Goal: Participate in discussion: Engage in conversation with other users on a specific topic

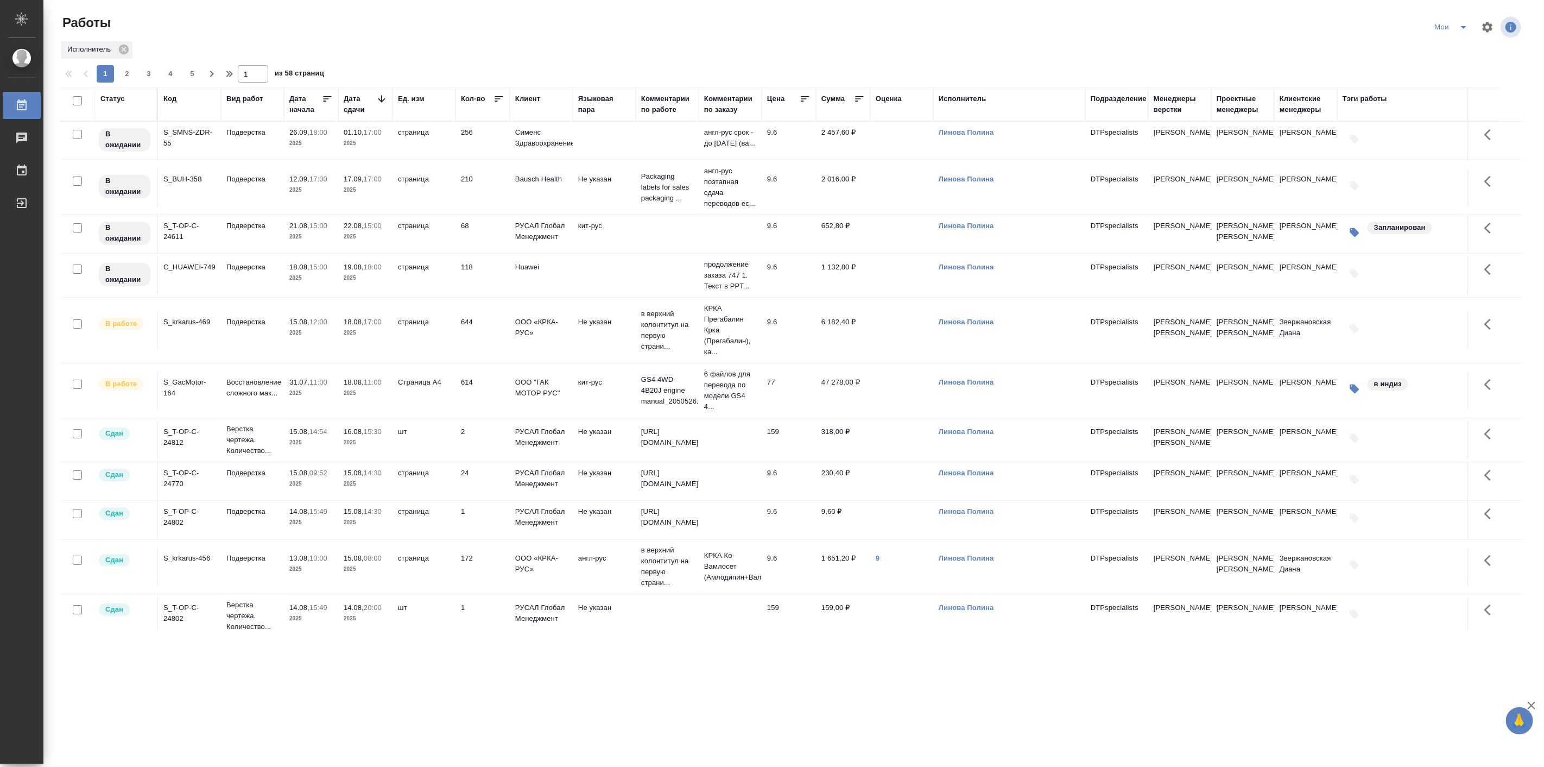
click at [378, 338] on p "2025" at bounding box center [365, 332] width 43 height 11
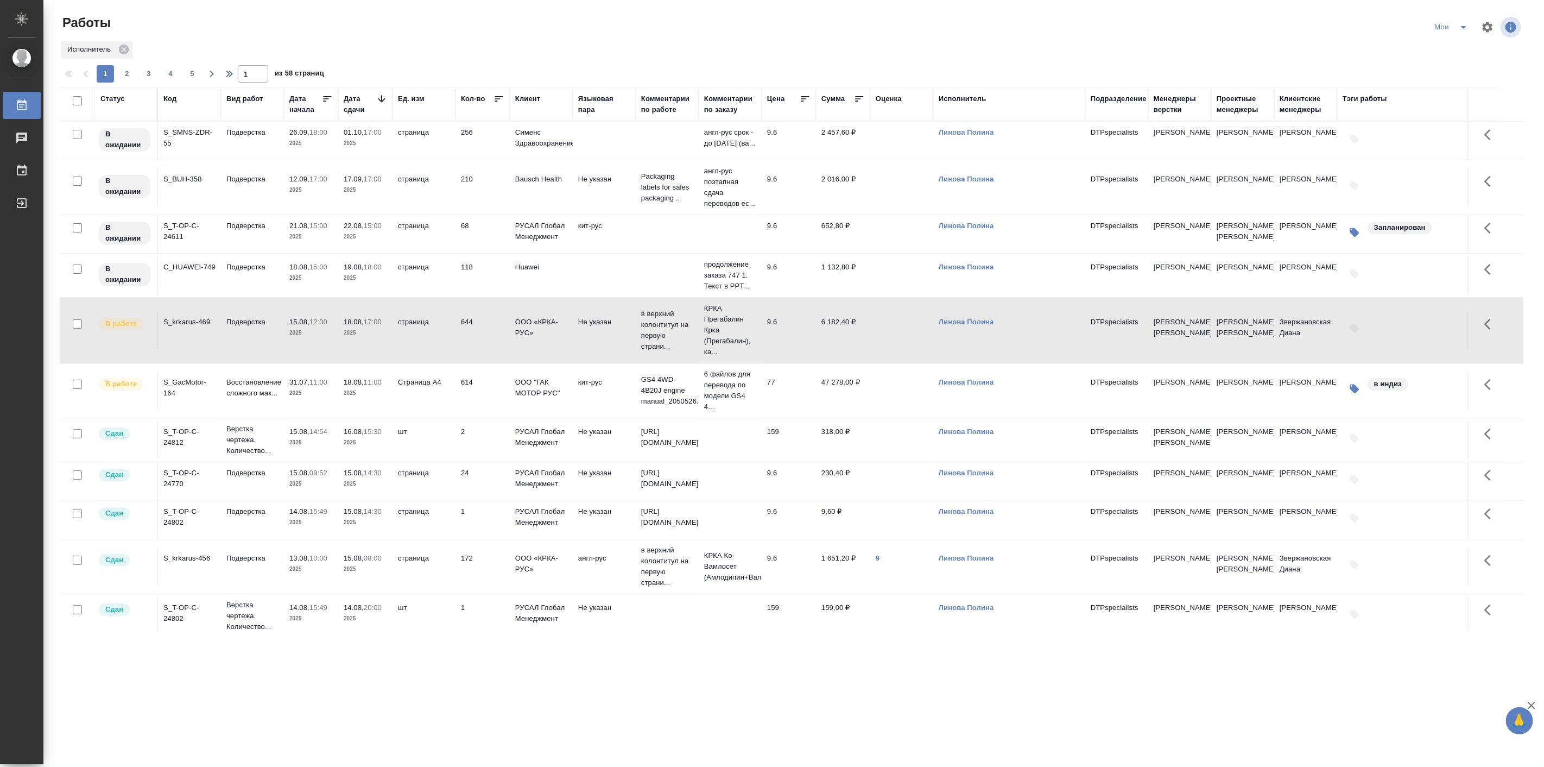
click at [378, 338] on p "2025" at bounding box center [365, 332] width 43 height 11
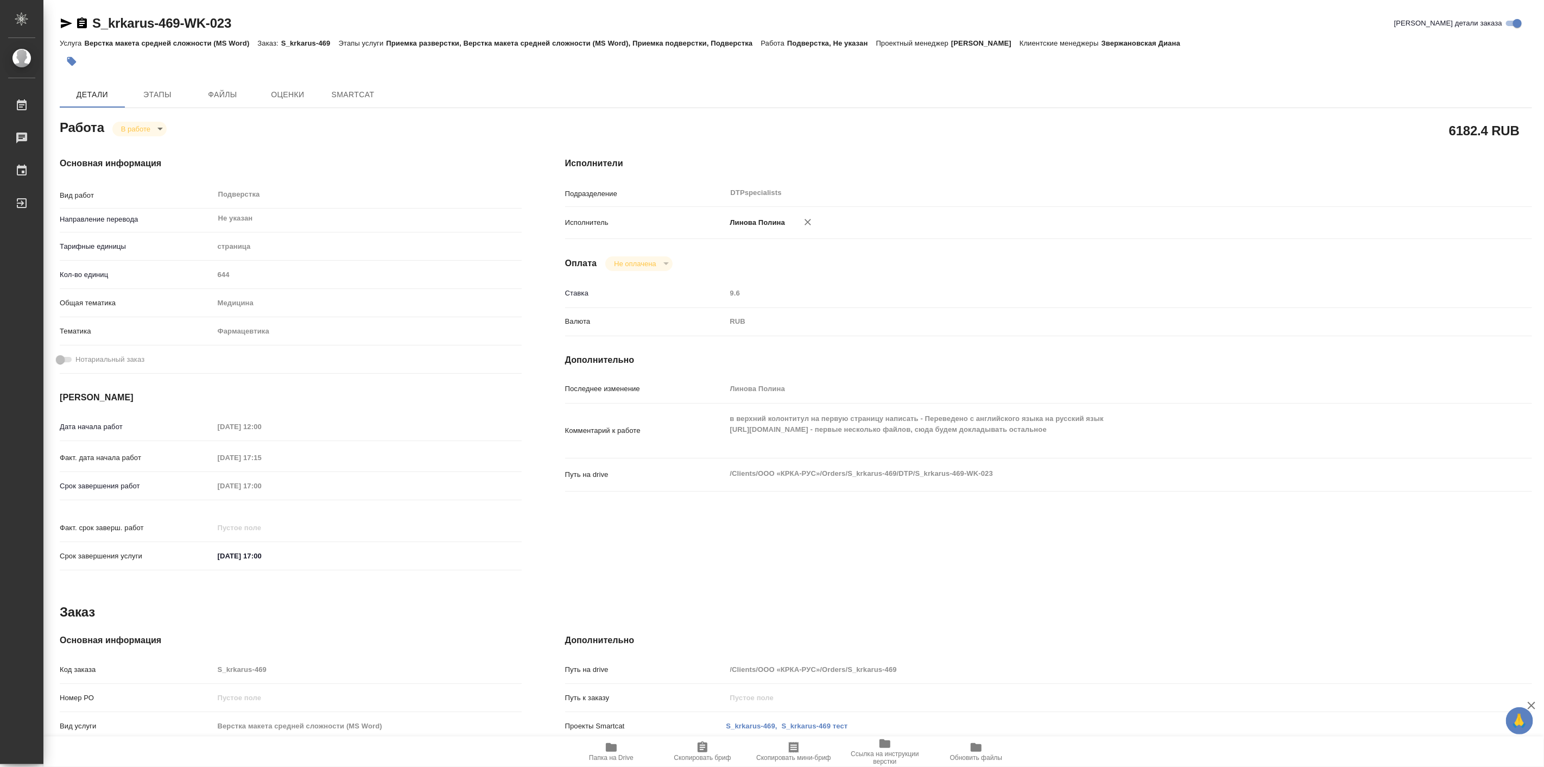
type textarea "x"
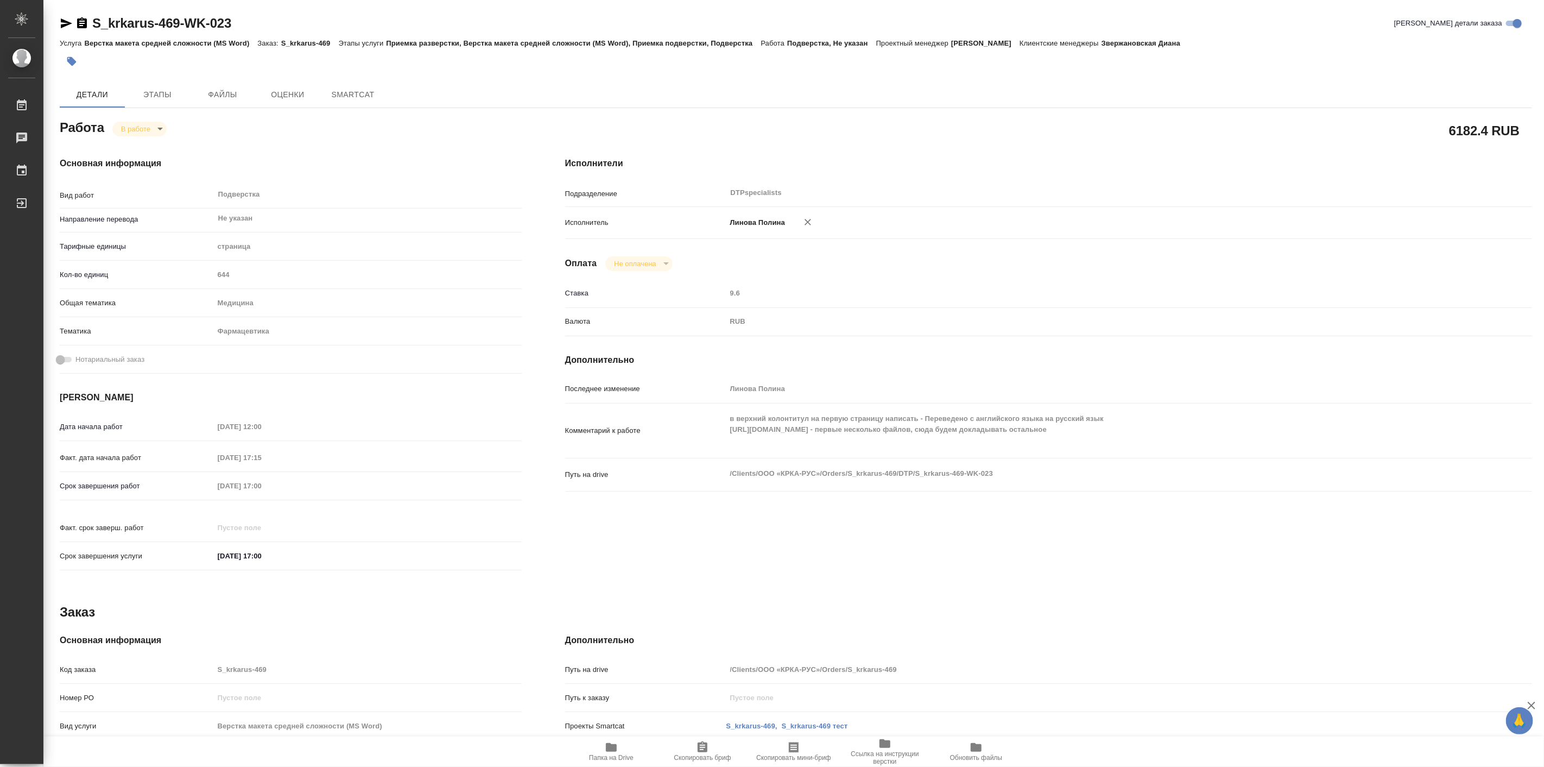
type textarea "x"
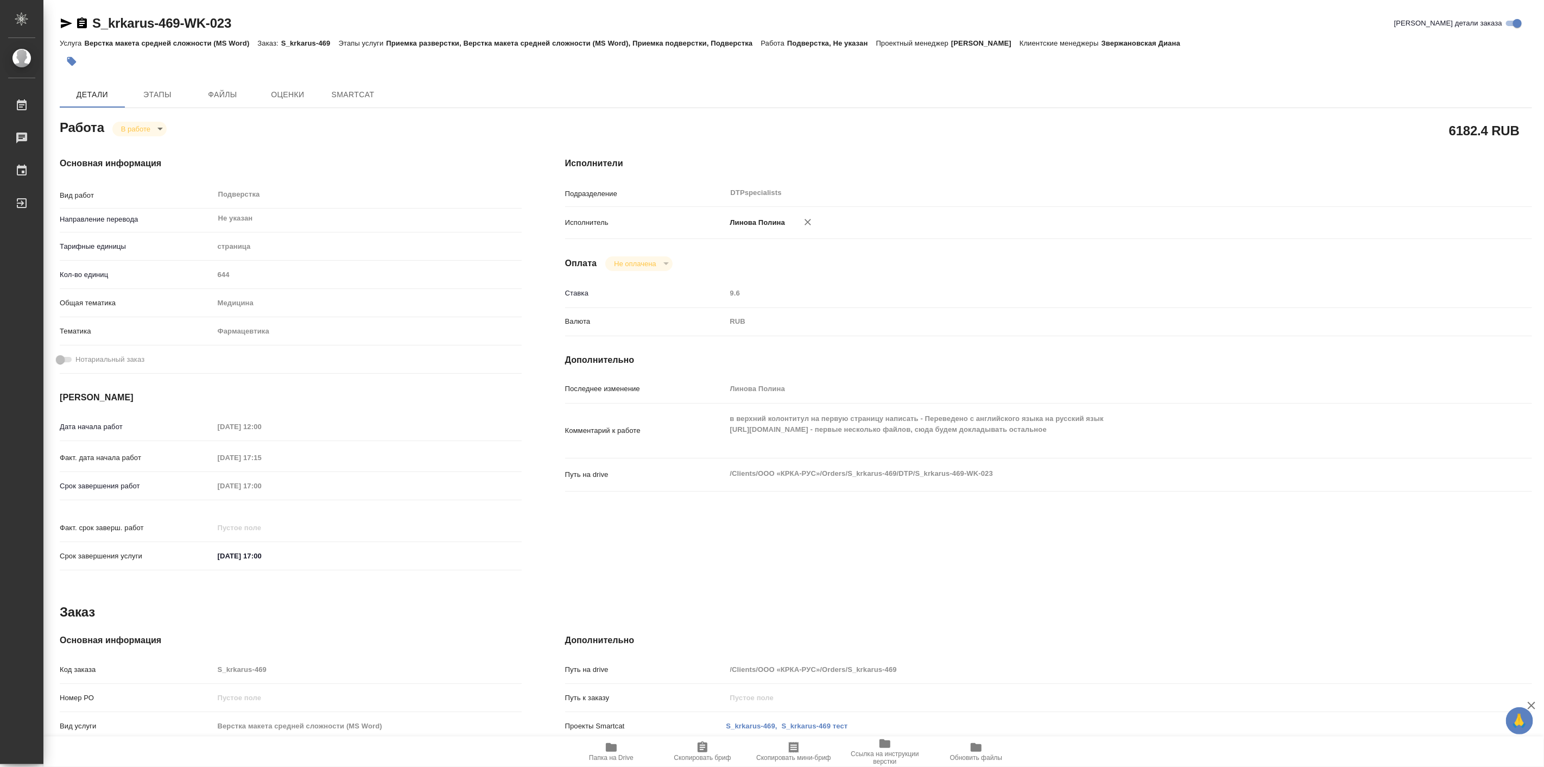
type textarea "x"
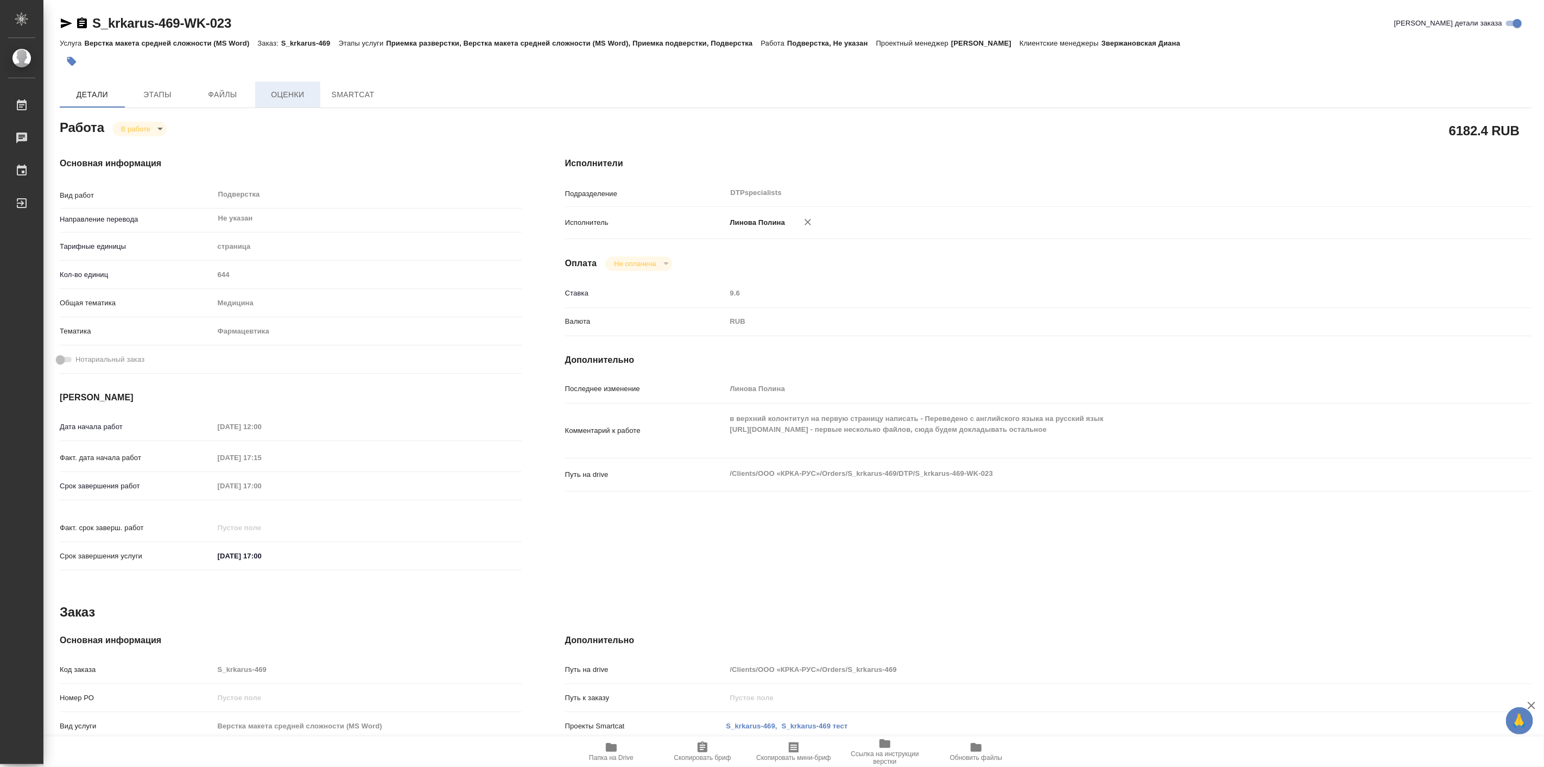
type textarea "x"
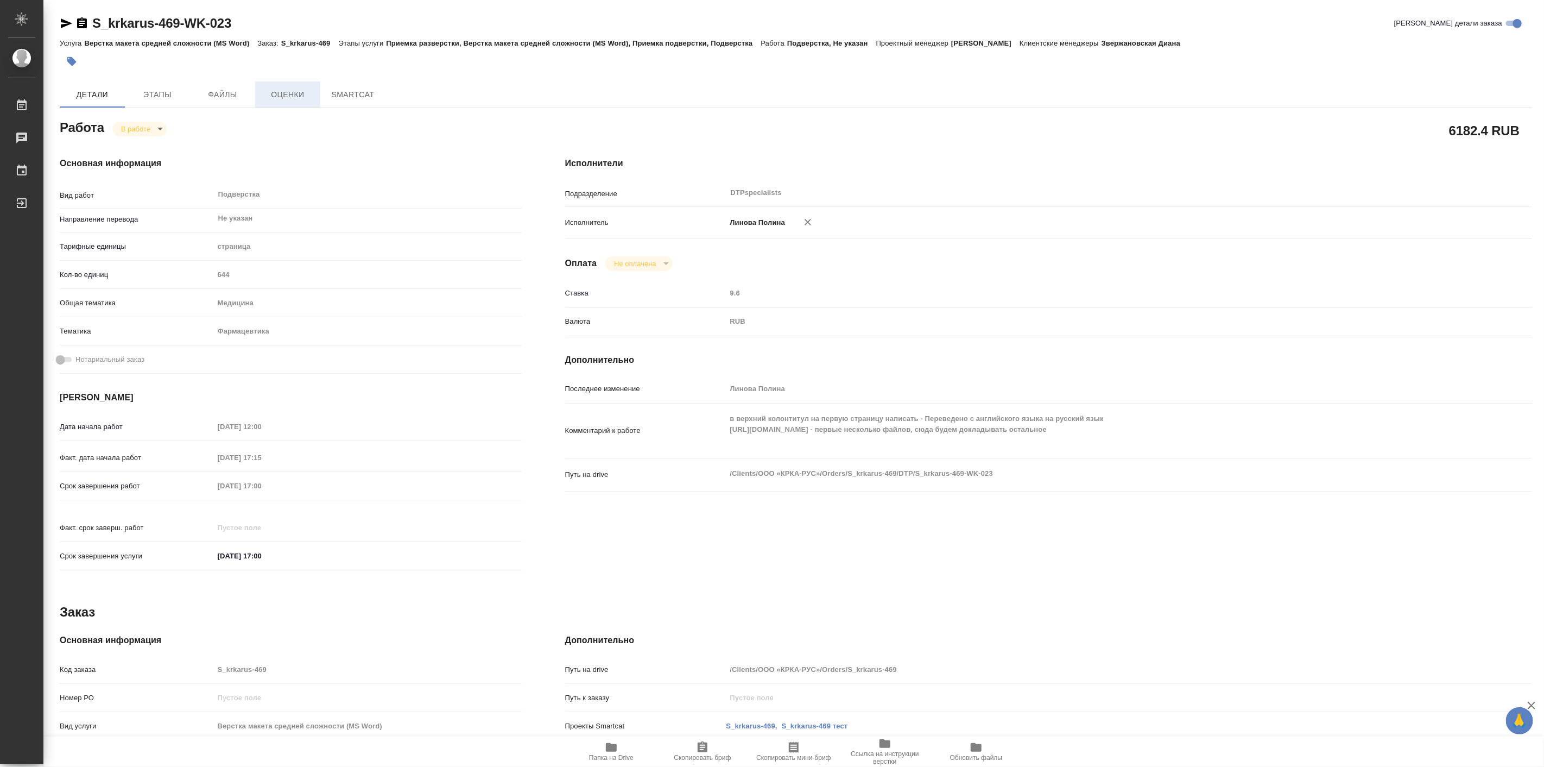
type textarea "x"
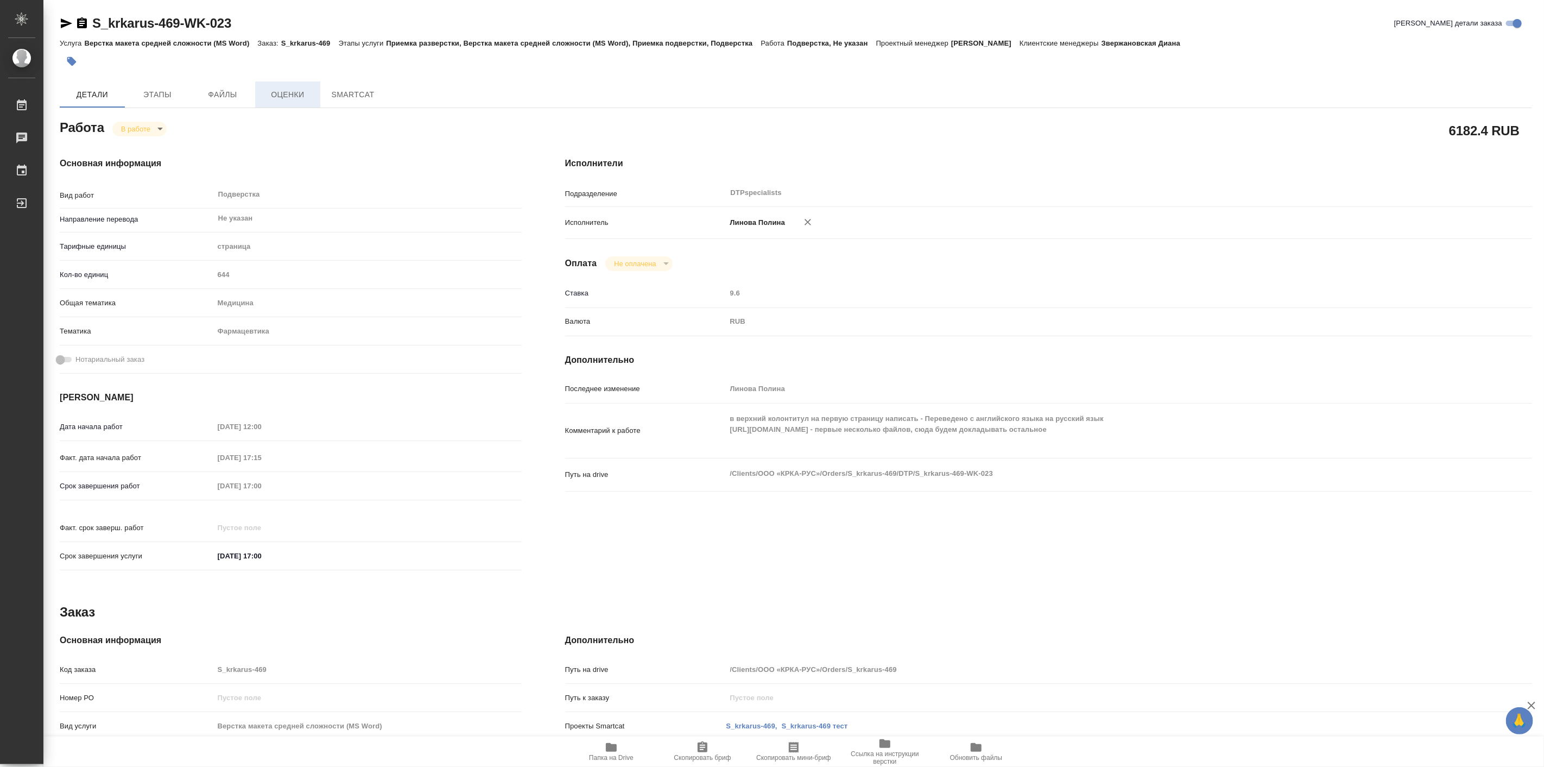
type textarea "x"
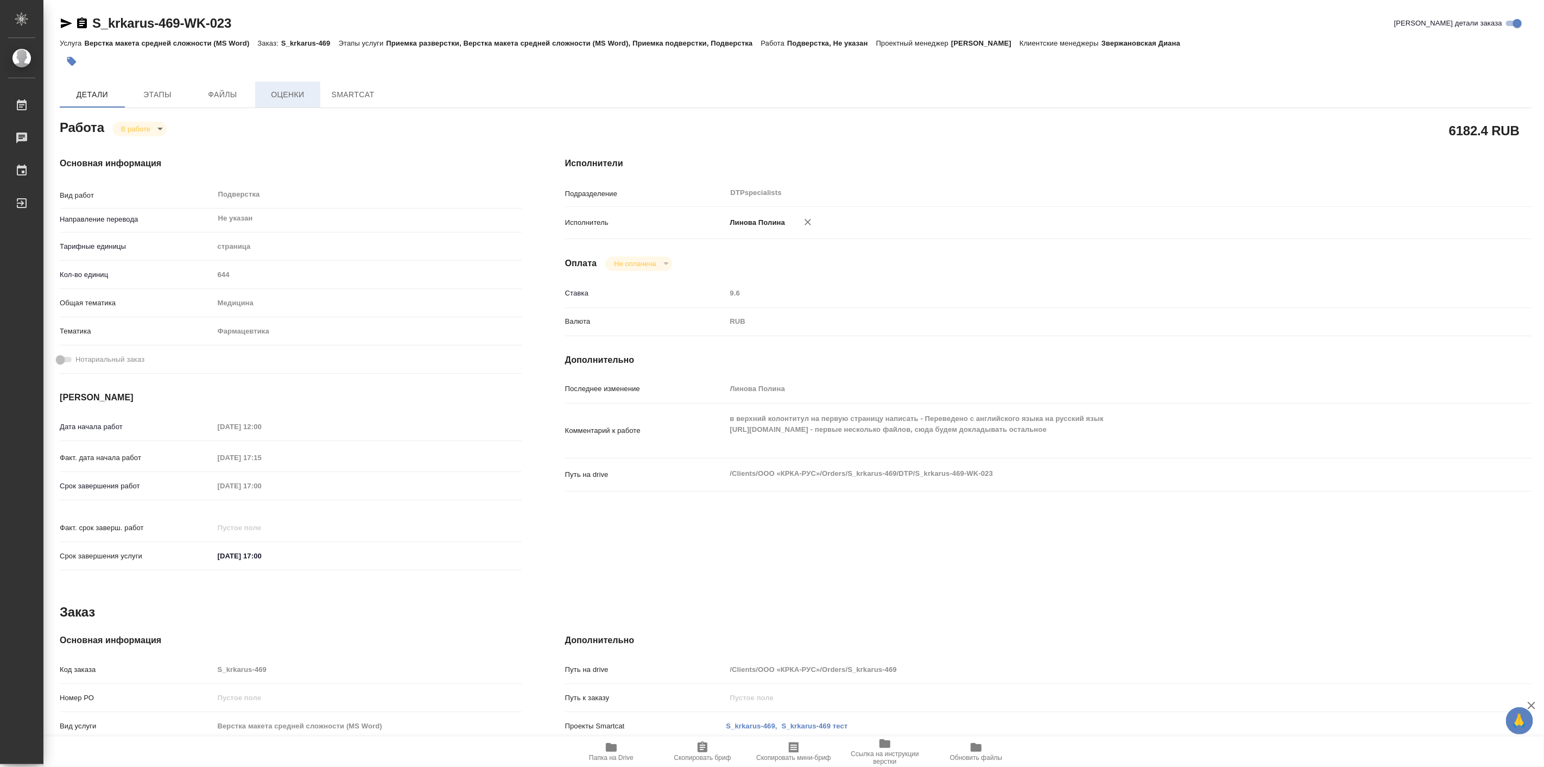
type textarea "x"
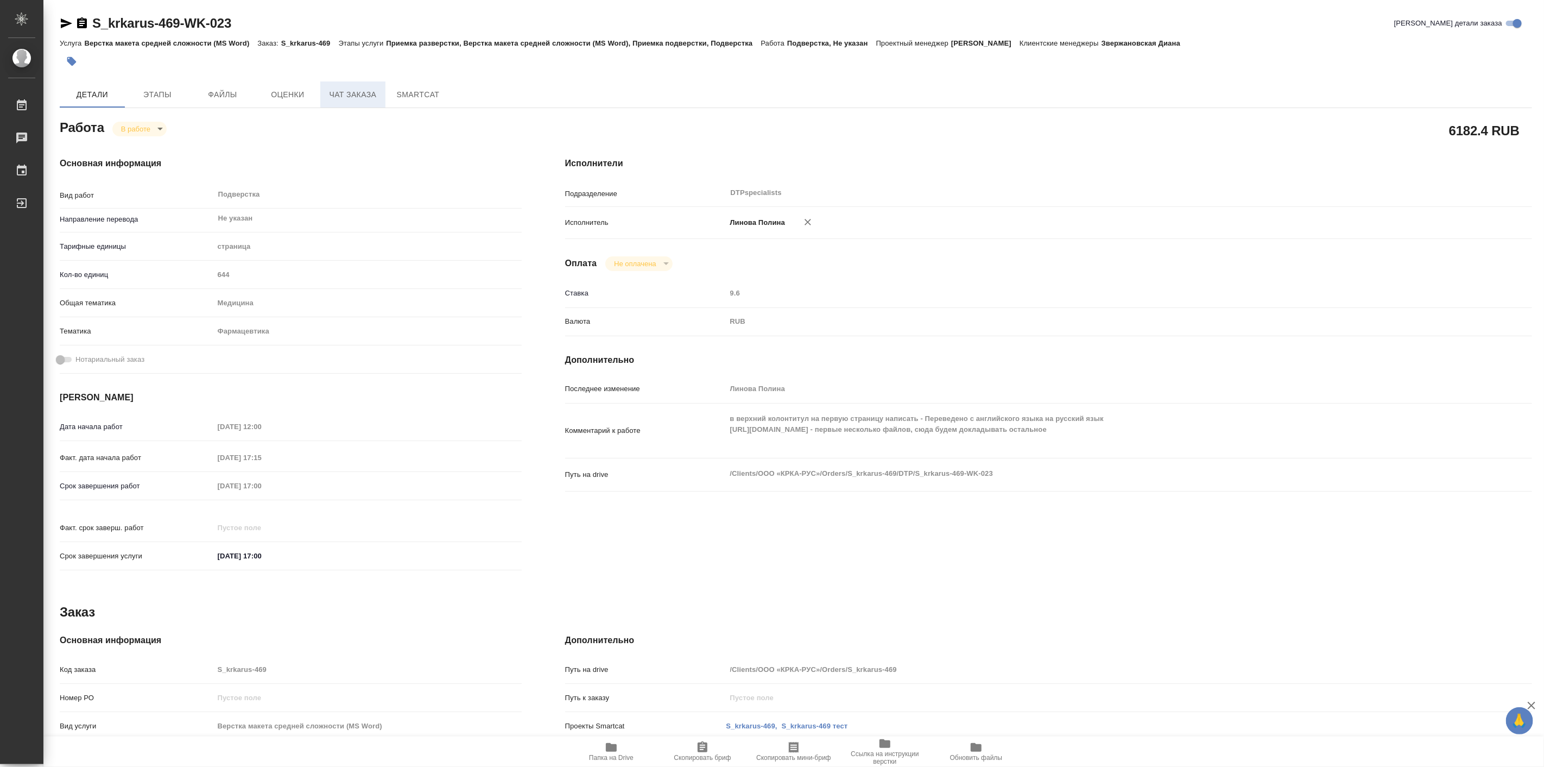
type textarea "x"
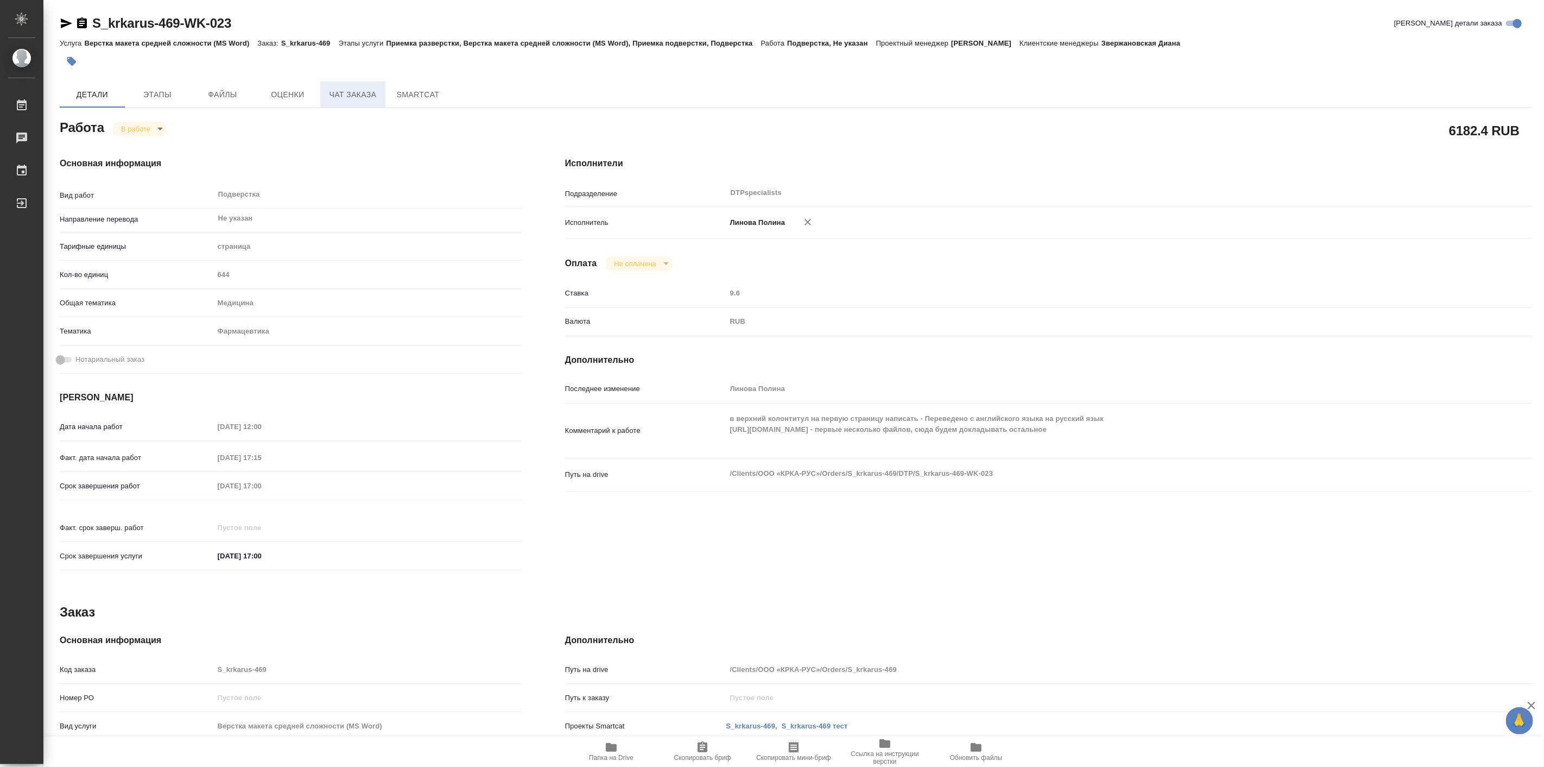
click at [365, 98] on span "Чат заказа" at bounding box center [353, 95] width 52 height 14
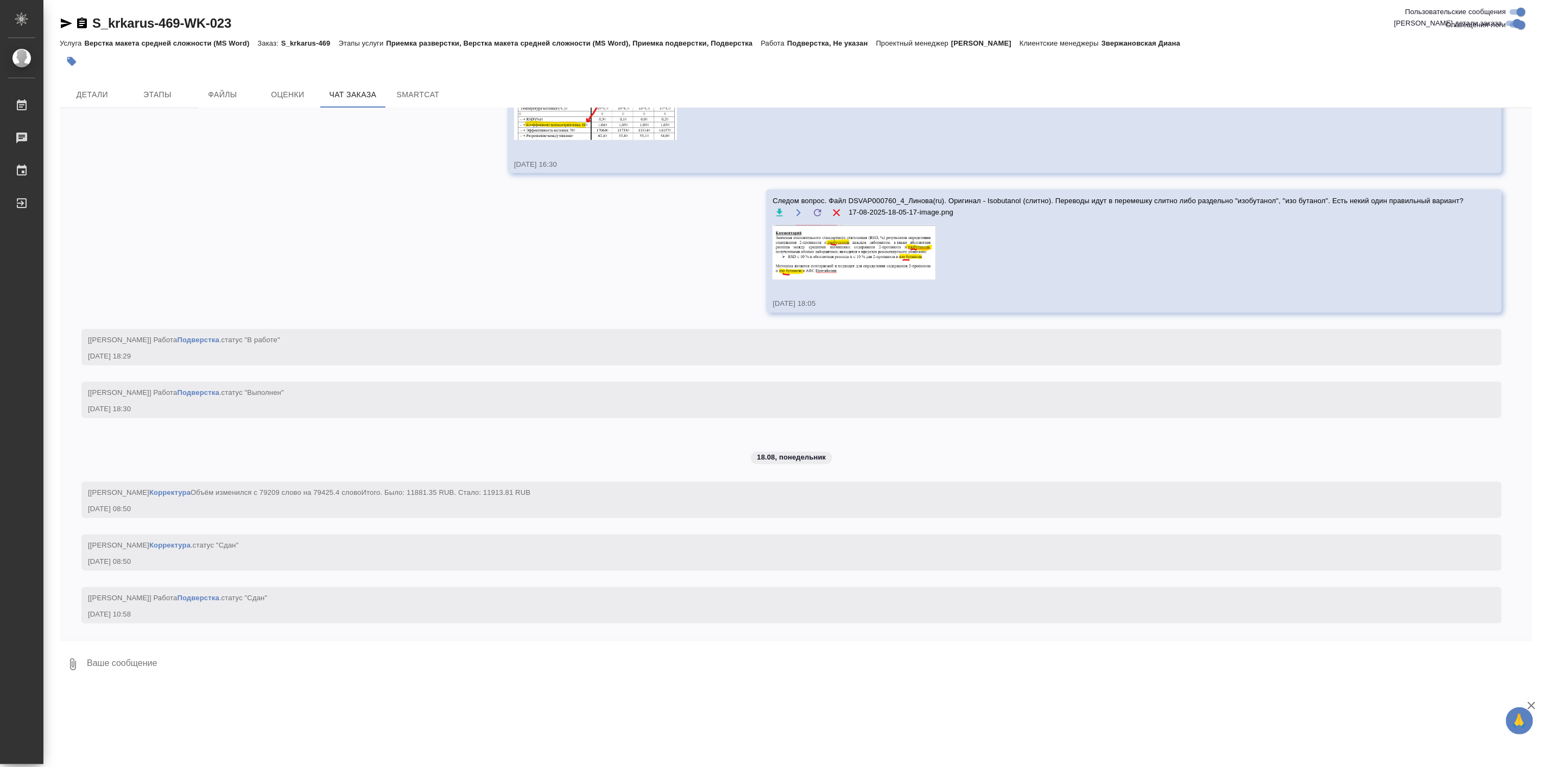
scroll to position [26810, 0]
